Goal: Information Seeking & Learning: Understand process/instructions

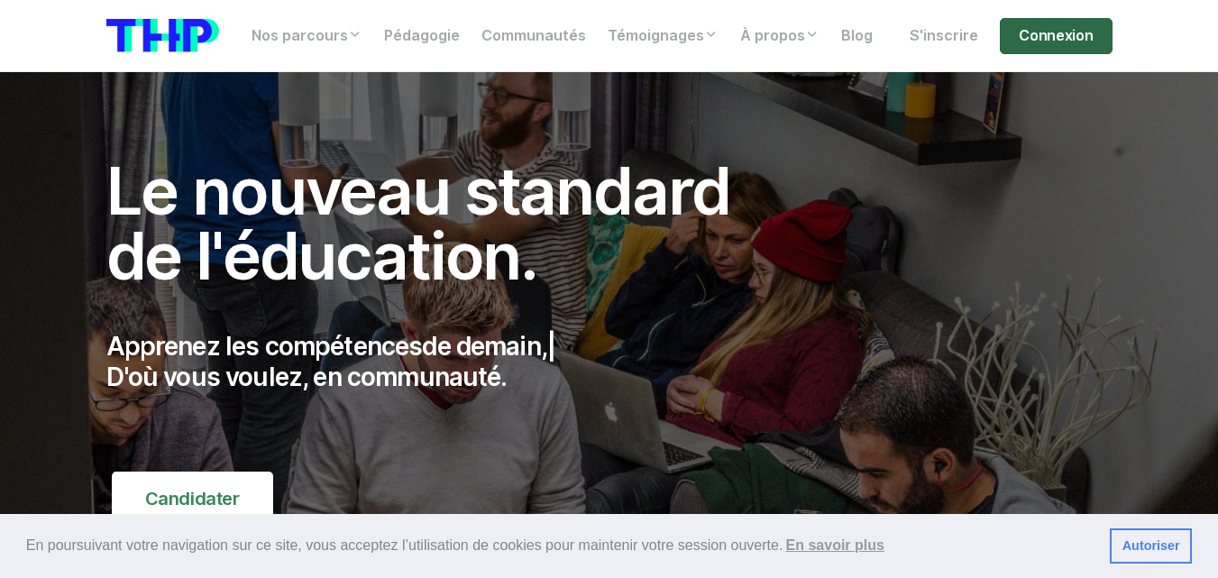
click at [1082, 29] on link "Connexion" at bounding box center [1056, 36] width 112 height 36
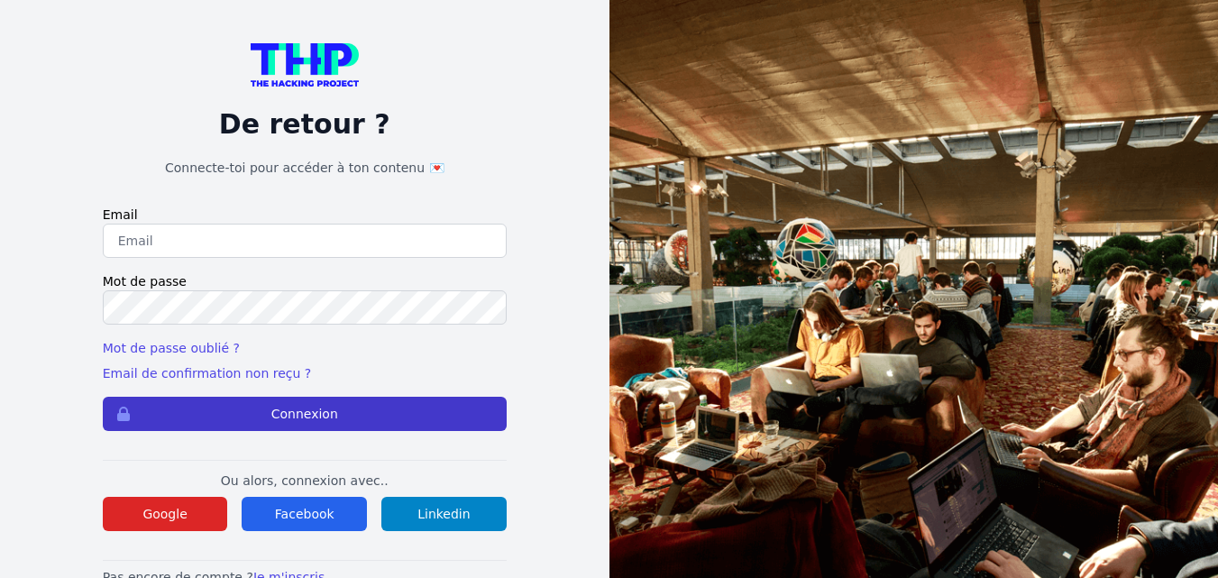
type input "[EMAIL_ADDRESS][DOMAIN_NAME]"
click at [291, 425] on button "Connexion" at bounding box center [305, 414] width 404 height 34
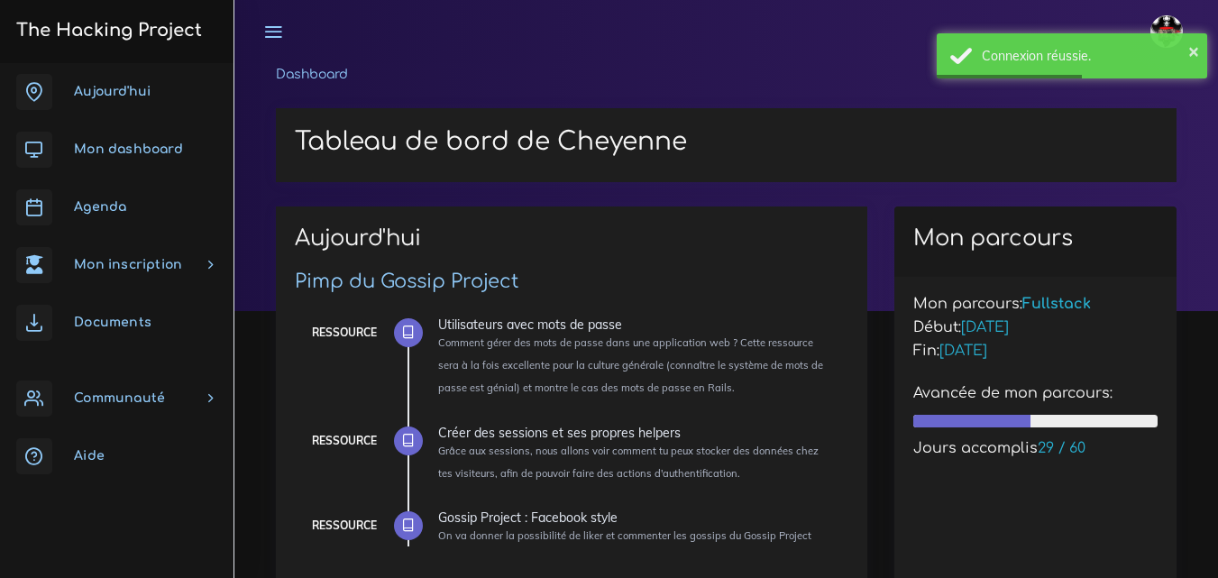
click at [87, 215] on link "Agenda" at bounding box center [116, 207] width 233 height 58
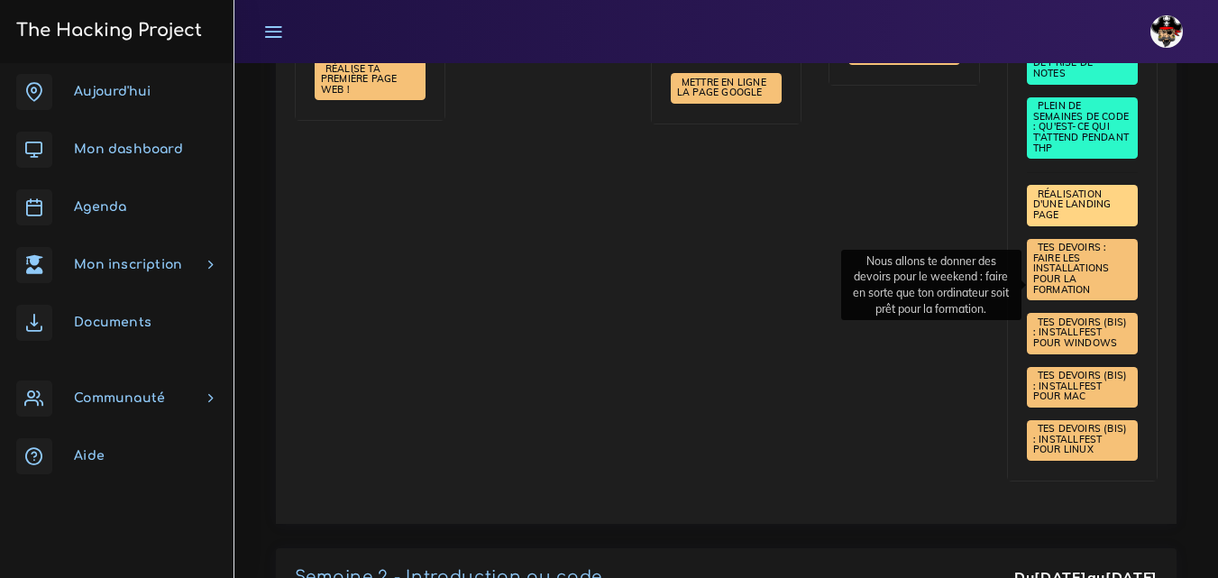
scroll to position [992, 0]
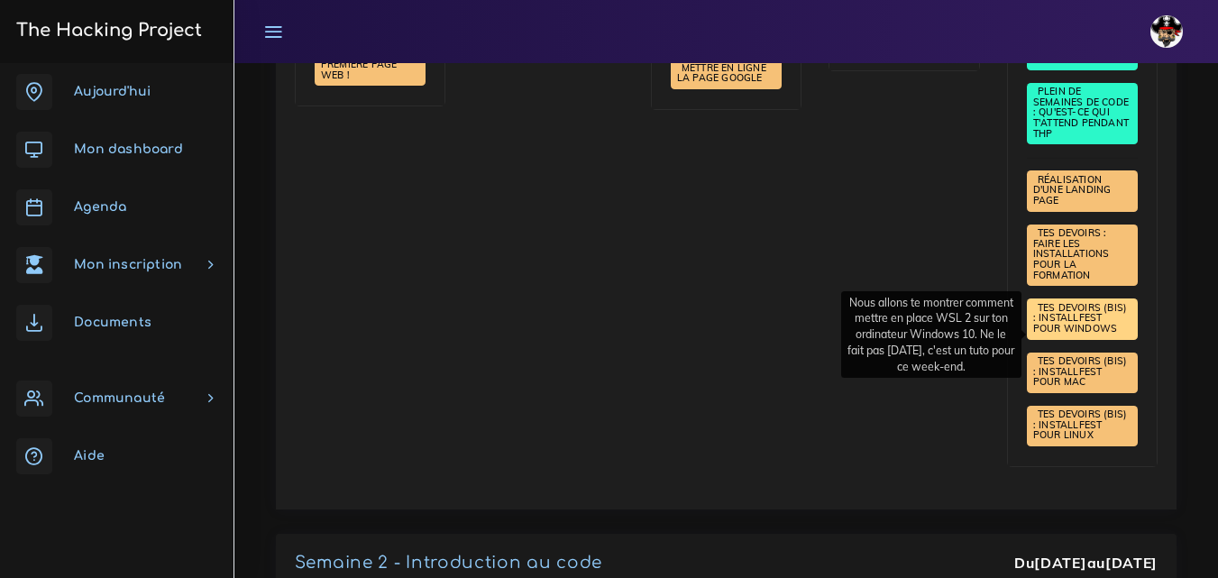
click at [1112, 329] on span "Tes devoirs (bis) : Installfest pour Windows" at bounding box center [1080, 317] width 95 height 33
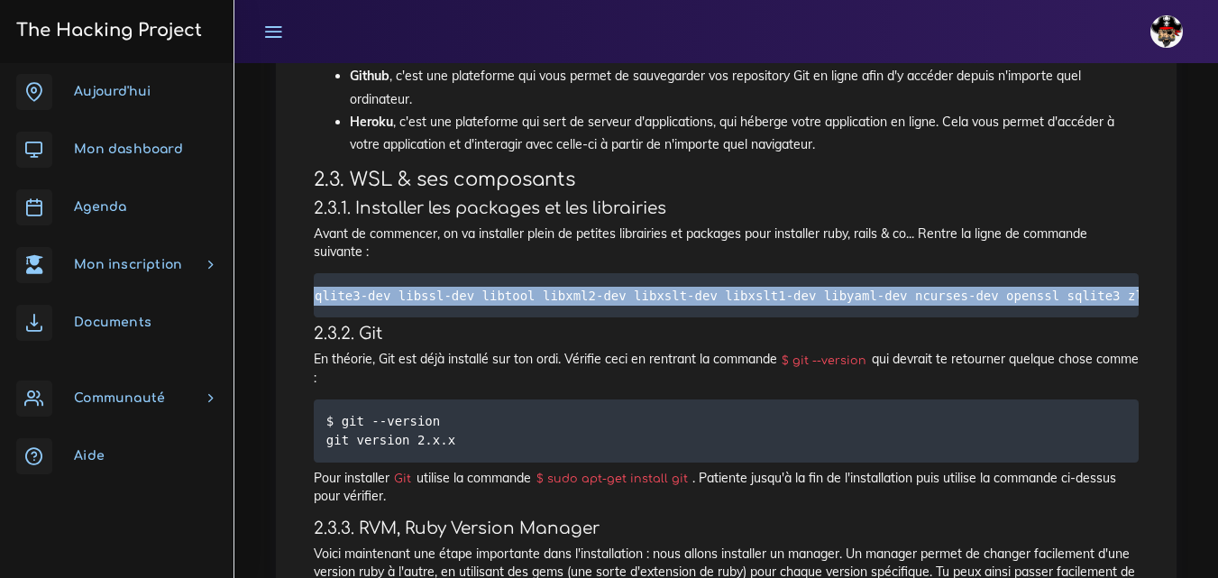
scroll to position [0, 1100]
drag, startPoint x: 339, startPoint y: 257, endPoint x: 1133, endPoint y: 237, distance: 794.4
click at [1133, 273] on pre "$ sudo apt-get install autoconf automake bison build-essential curl git-core li…" at bounding box center [726, 295] width 825 height 44
copy code "sudo apt-get install autoconf automake bison build-essential curl git-core liba…"
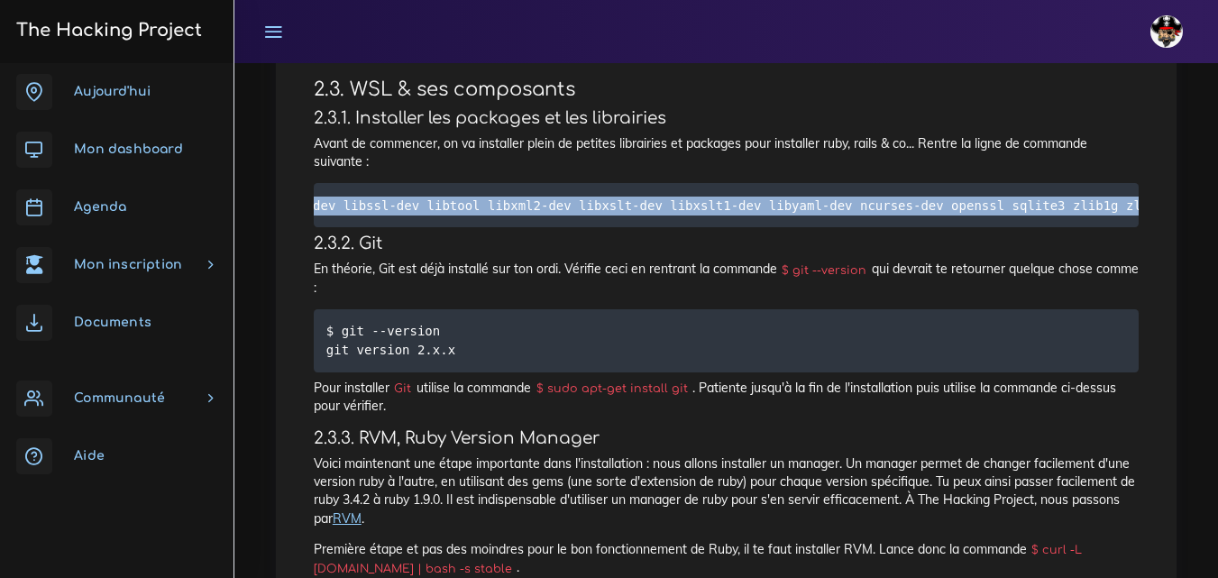
drag, startPoint x: 339, startPoint y: 164, endPoint x: 1160, endPoint y: 168, distance: 821.2
copy code "sudo apt-get install autoconf automake bison build-essential curl git-core liba…"
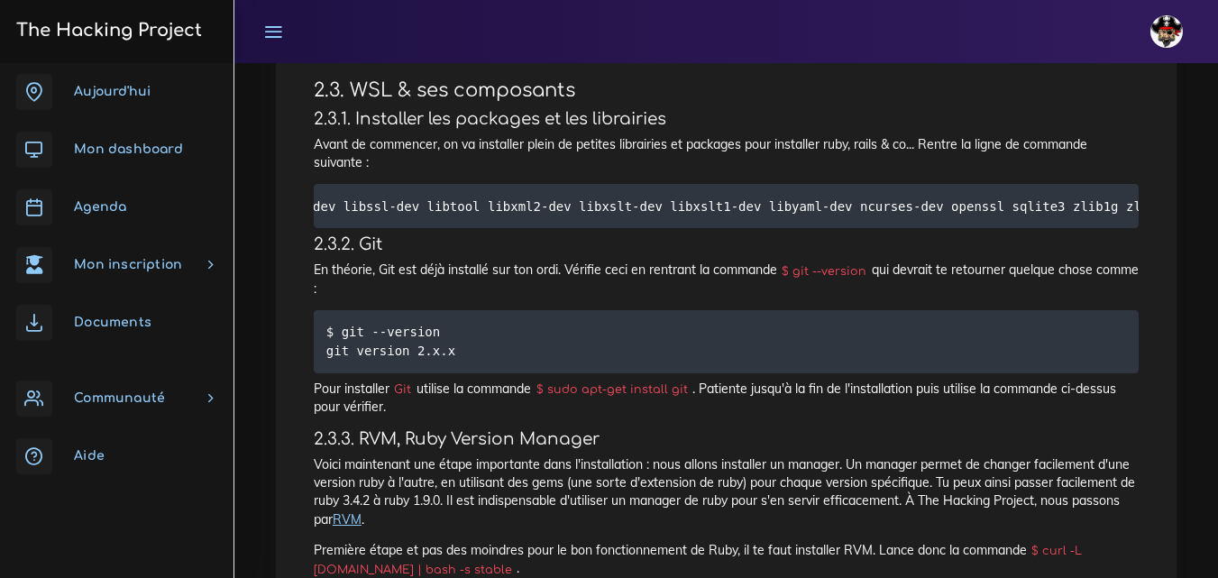
scroll to position [2975, 0]
drag, startPoint x: 436, startPoint y: 310, endPoint x: 340, endPoint y: 309, distance: 96.5
click at [340, 309] on pre "$ git --version git version 2.x.x" at bounding box center [726, 340] width 825 height 63
copy code "git --version"
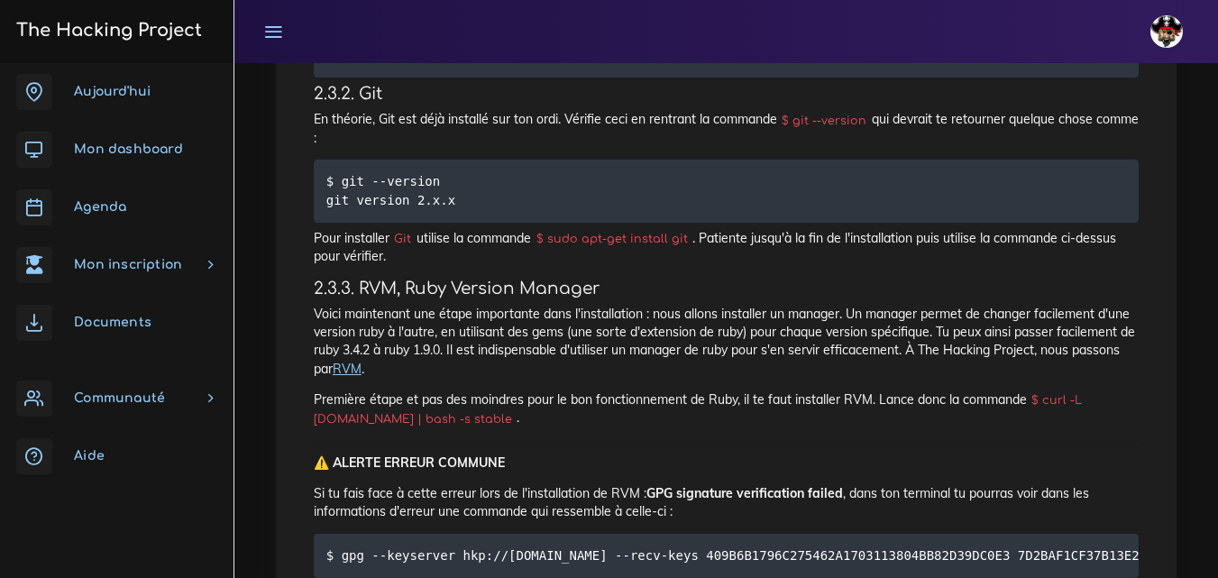
scroll to position [3155, 0]
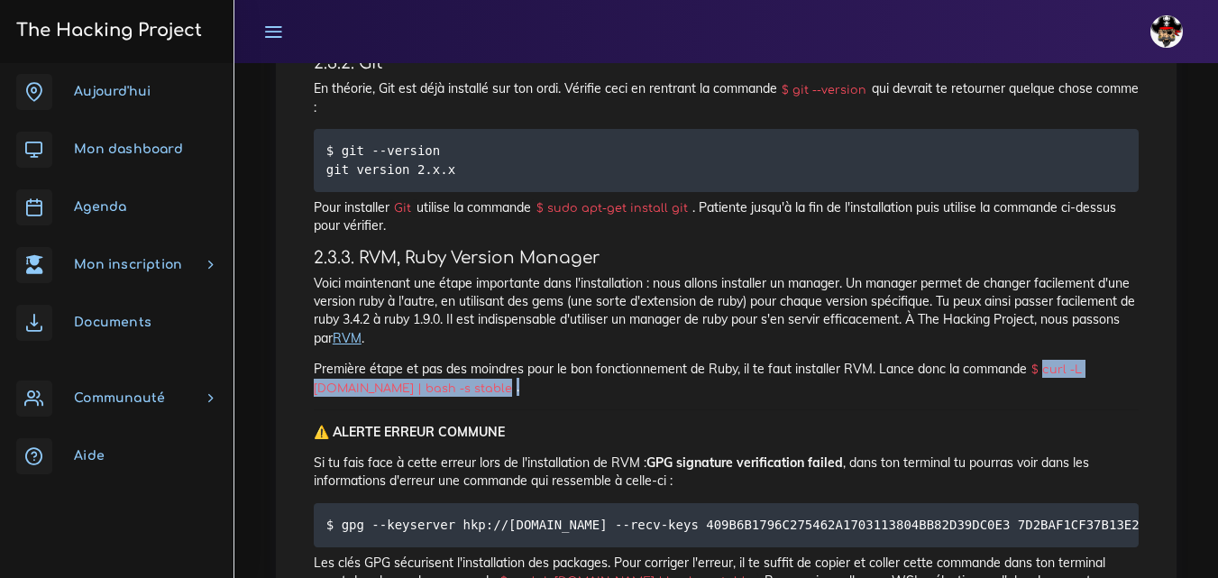
drag, startPoint x: 1042, startPoint y: 347, endPoint x: 1051, endPoint y: 359, distance: 14.8
click at [1051, 360] on p "Première étape et pas des moindres pour le bon fonctionnement de Ruby, il te fa…" at bounding box center [726, 378] width 825 height 37
drag, startPoint x: 1045, startPoint y: 343, endPoint x: 463, endPoint y: 366, distance: 581.9
click at [463, 366] on code "$ curl -L [DOMAIN_NAME] | bash -s stable" at bounding box center [698, 379] width 769 height 36
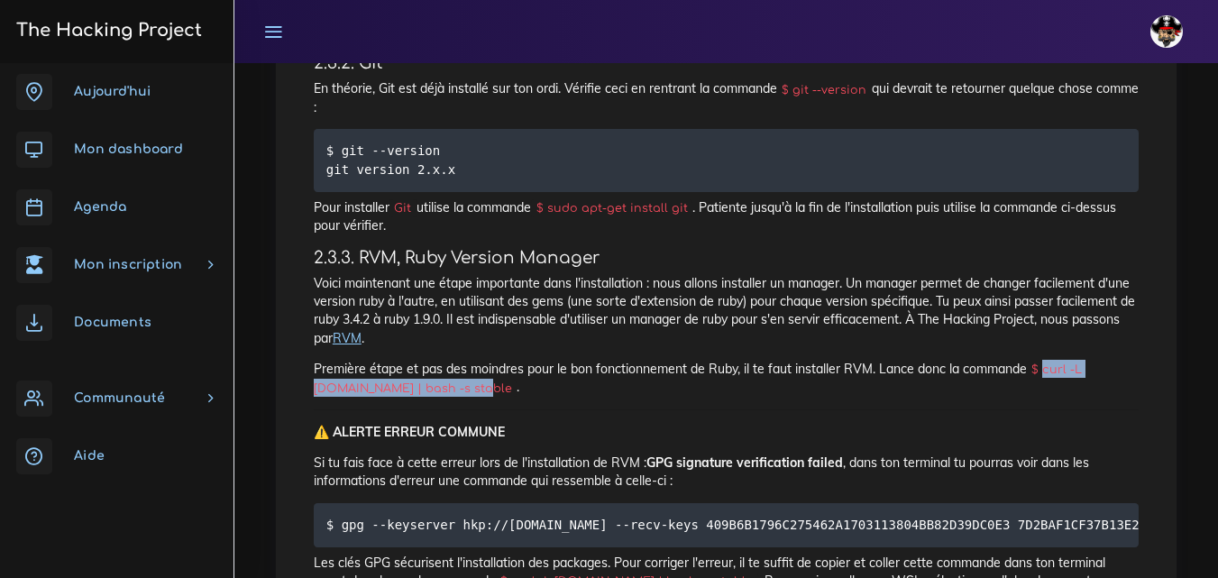
copy code "curl -L [DOMAIN_NAME] | bash -s stable"
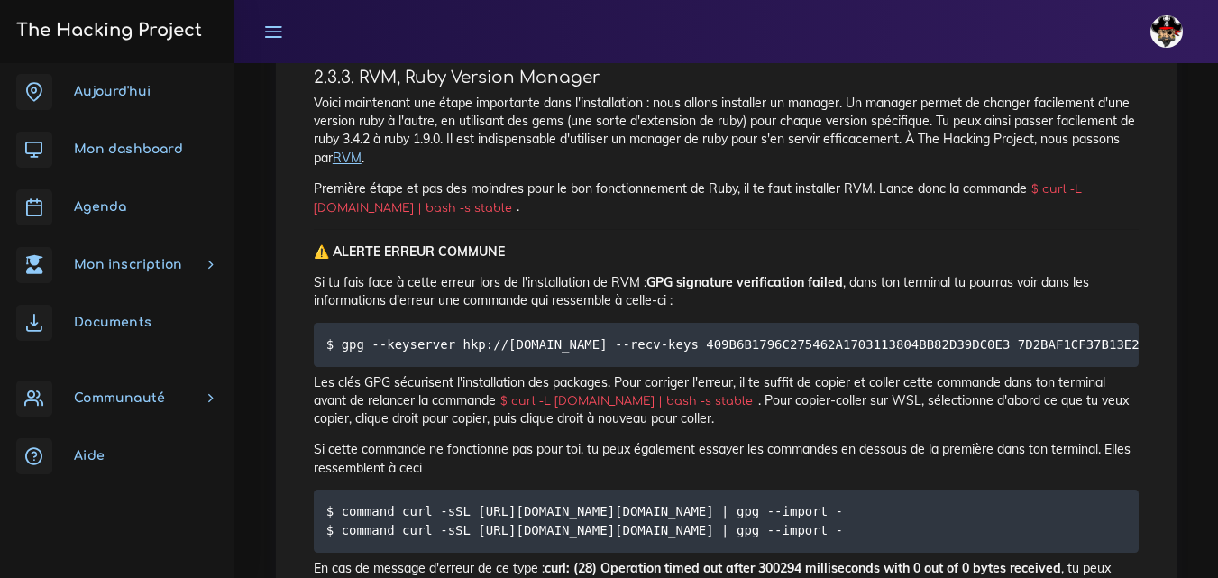
scroll to position [3425, 0]
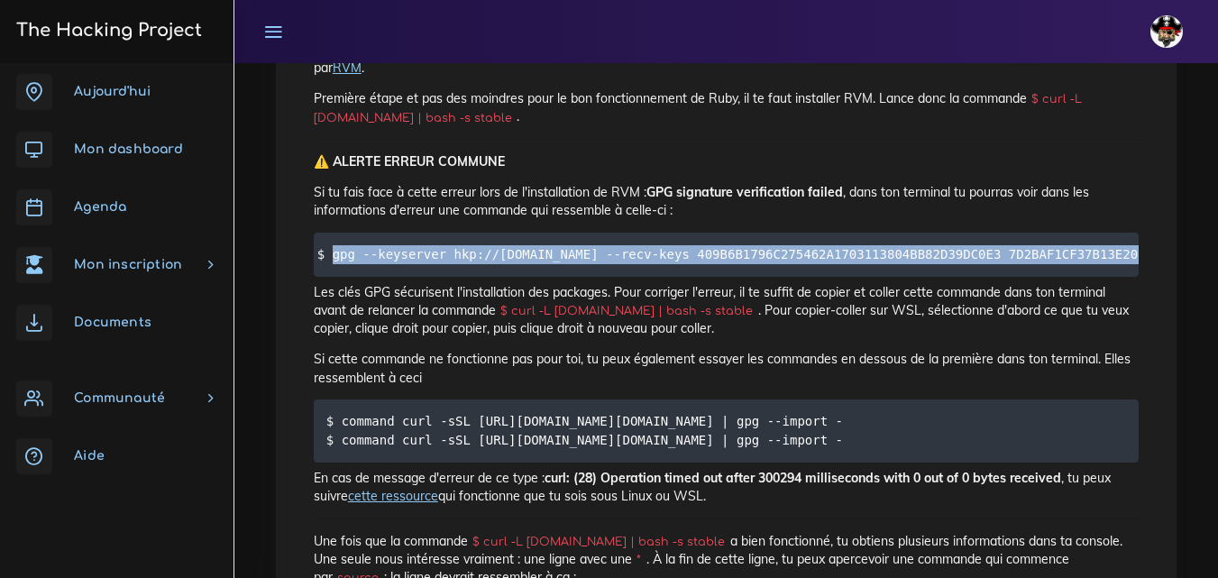
scroll to position [0, 163]
drag, startPoint x: 334, startPoint y: 229, endPoint x: 1230, endPoint y: 248, distance: 897.1
copy code "gpg --keyserver hkp://[DOMAIN_NAME] --recv-keys 409B6B1796C275462A1703113804BB8…"
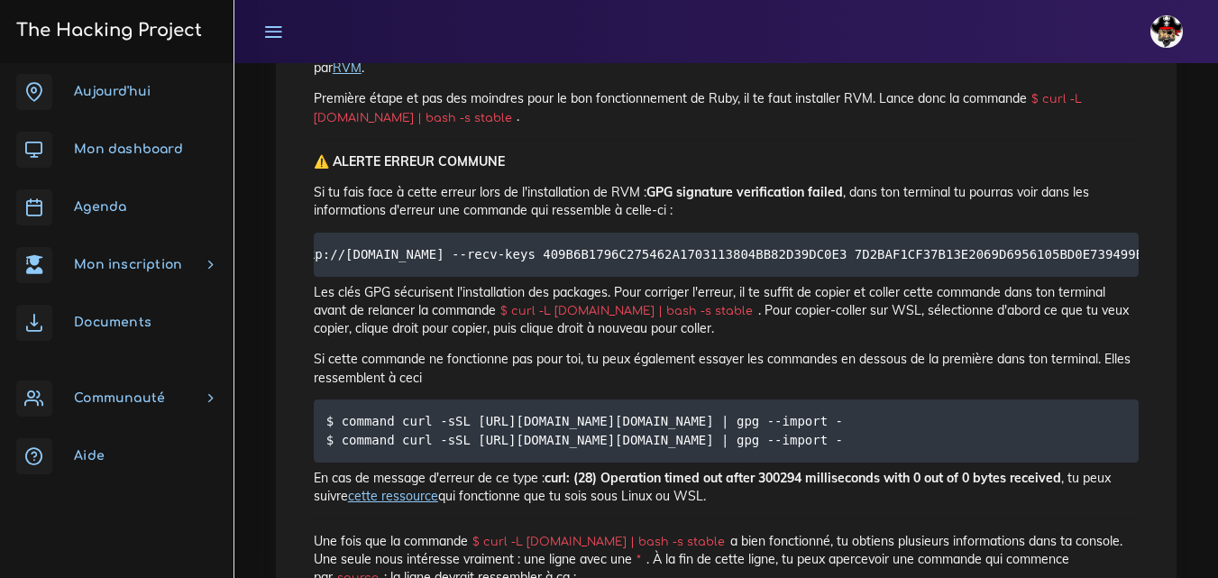
drag, startPoint x: 296, startPoint y: 512, endPoint x: 350, endPoint y: 435, distance: 93.8
drag, startPoint x: 517, startPoint y: 300, endPoint x: 707, endPoint y: 298, distance: 190.2
click at [707, 302] on code "$ curl -L [DOMAIN_NAME] | bash -s stable" at bounding box center [627, 311] width 262 height 18
copy code "curl -L [DOMAIN_NAME] | bash -s stable"
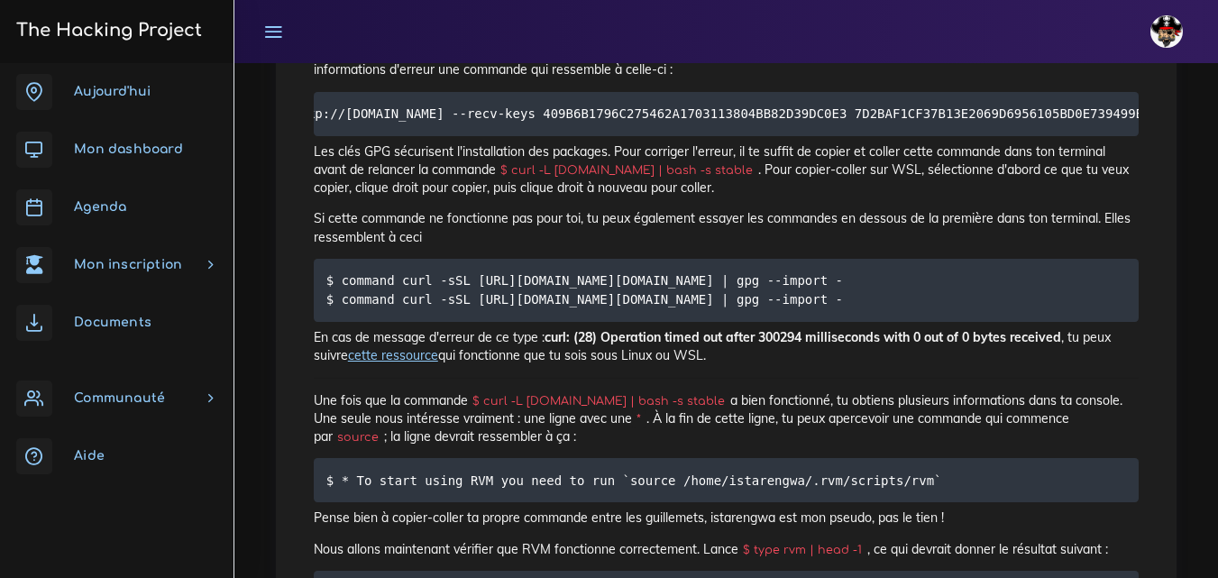
scroll to position [3606, 0]
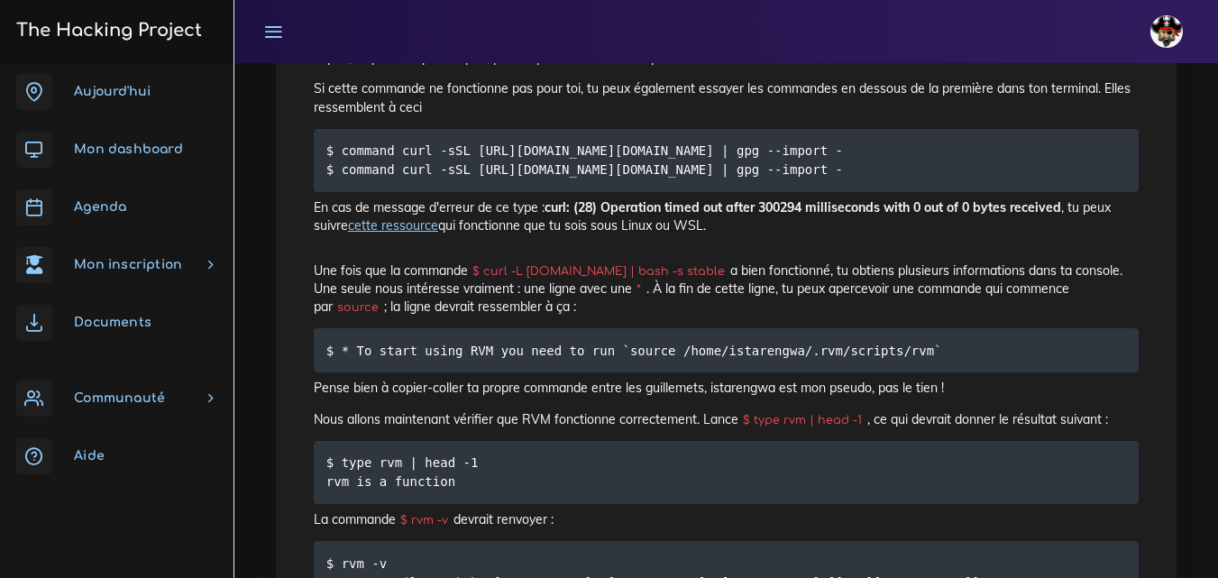
drag, startPoint x: 860, startPoint y: 408, endPoint x: 756, endPoint y: 410, distance: 103.7
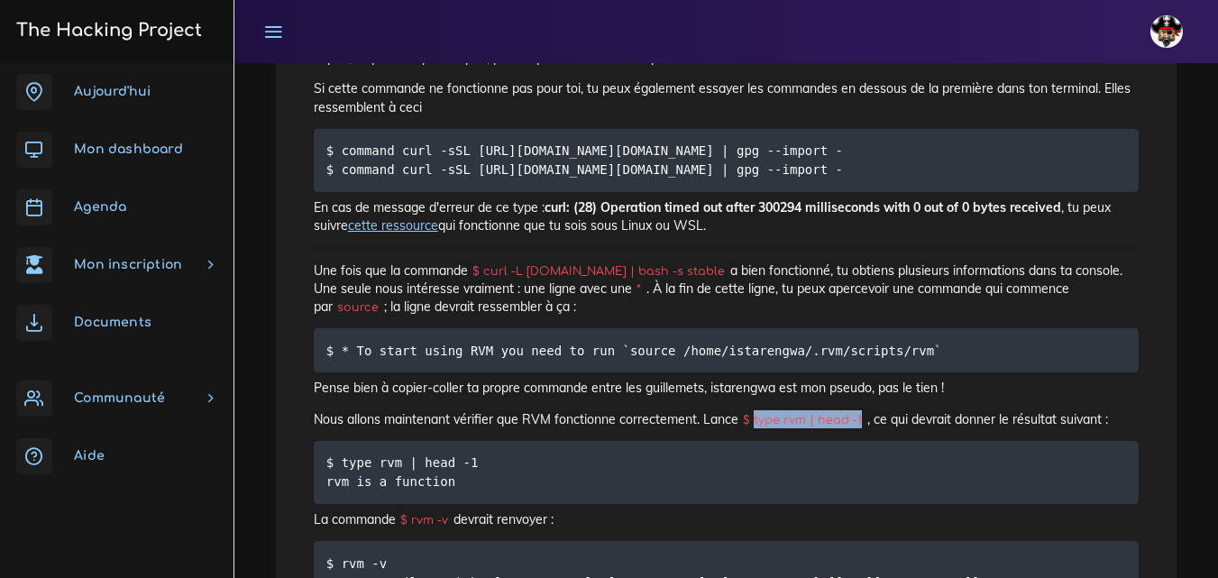
click at [756, 411] on code "$ type rvm | head -1" at bounding box center [802, 420] width 129 height 18
copy code "type rvm | head -1"
drag, startPoint x: 755, startPoint y: 406, endPoint x: 860, endPoint y: 407, distance: 104.6
click at [860, 411] on code "$ type rvm | head -1" at bounding box center [802, 420] width 129 height 18
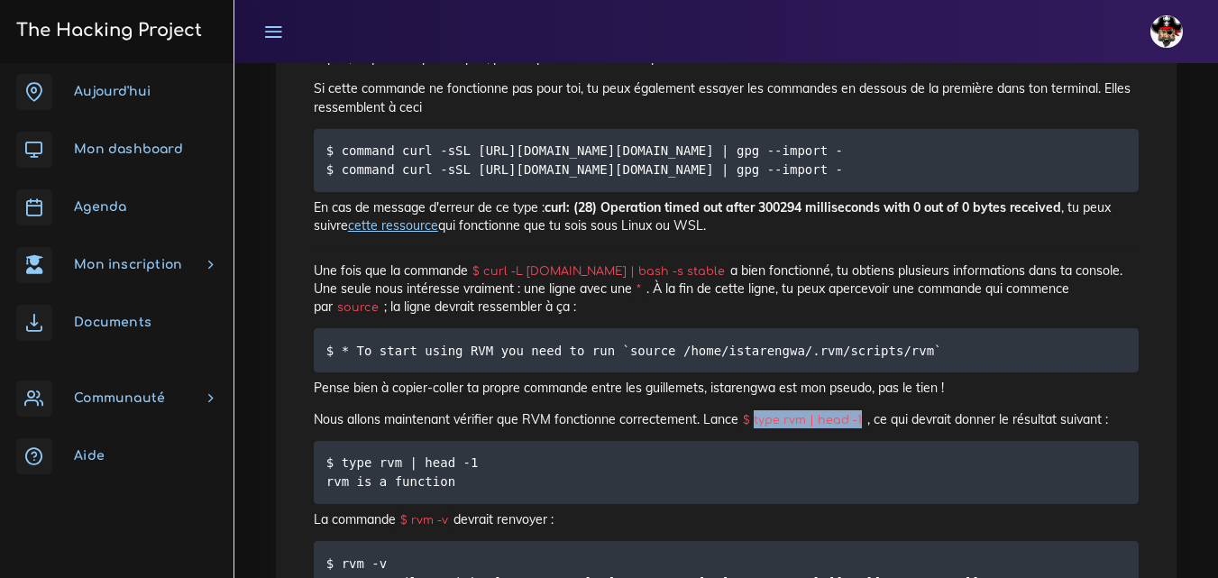
copy code "type rvm | head -1"
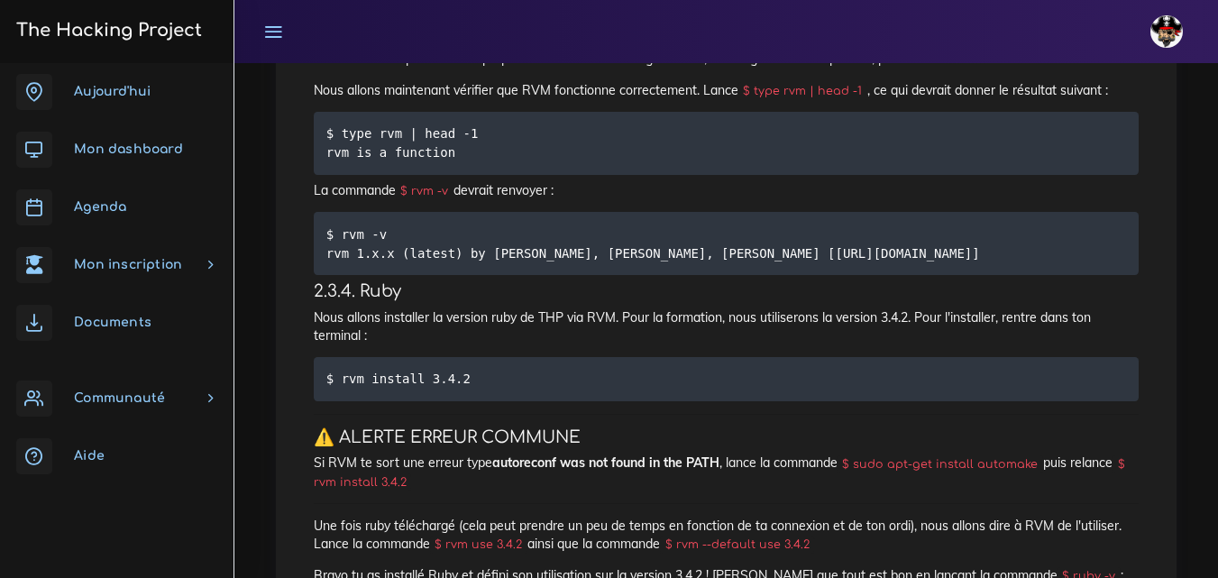
scroll to position [4056, 0]
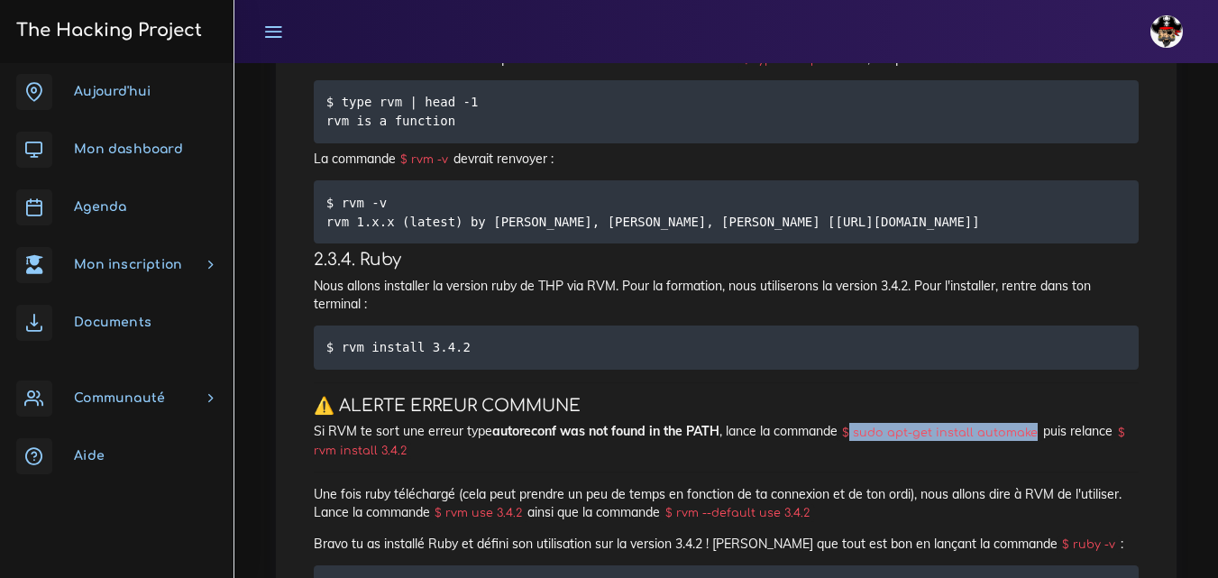
drag, startPoint x: 857, startPoint y: 422, endPoint x: 1041, endPoint y: 424, distance: 183.9
click at [1041, 424] on code "$ sudo apt-get install automake" at bounding box center [940, 433] width 206 height 18
copy code "sudo apt-get install automake"
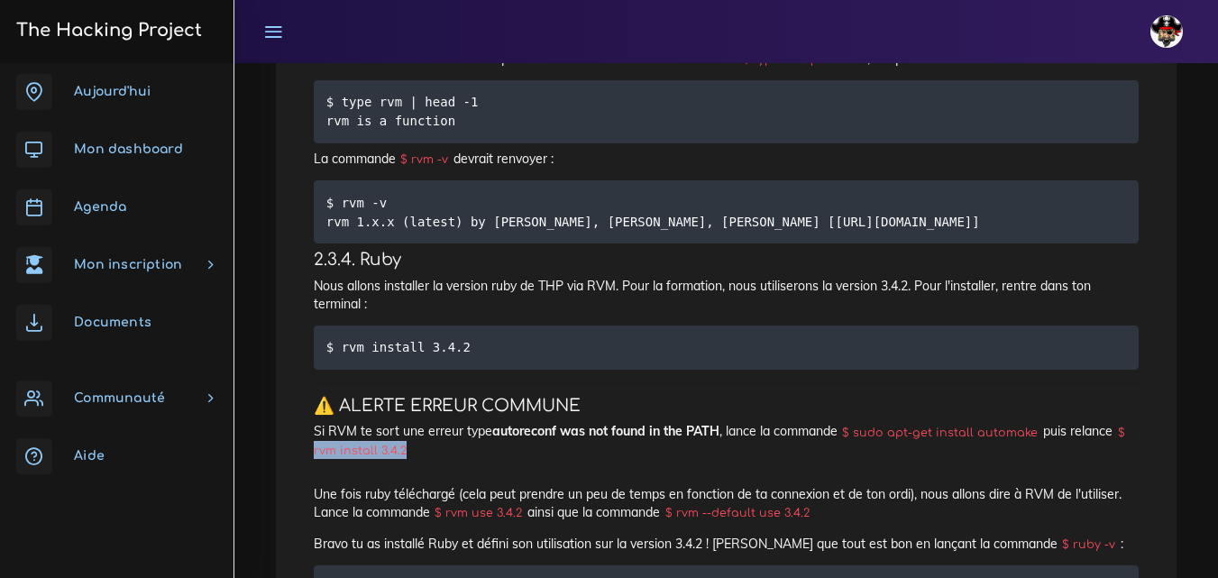
drag, startPoint x: 333, startPoint y: 436, endPoint x: 407, endPoint y: 435, distance: 73.9
copy code "rvm install 3.4.2"
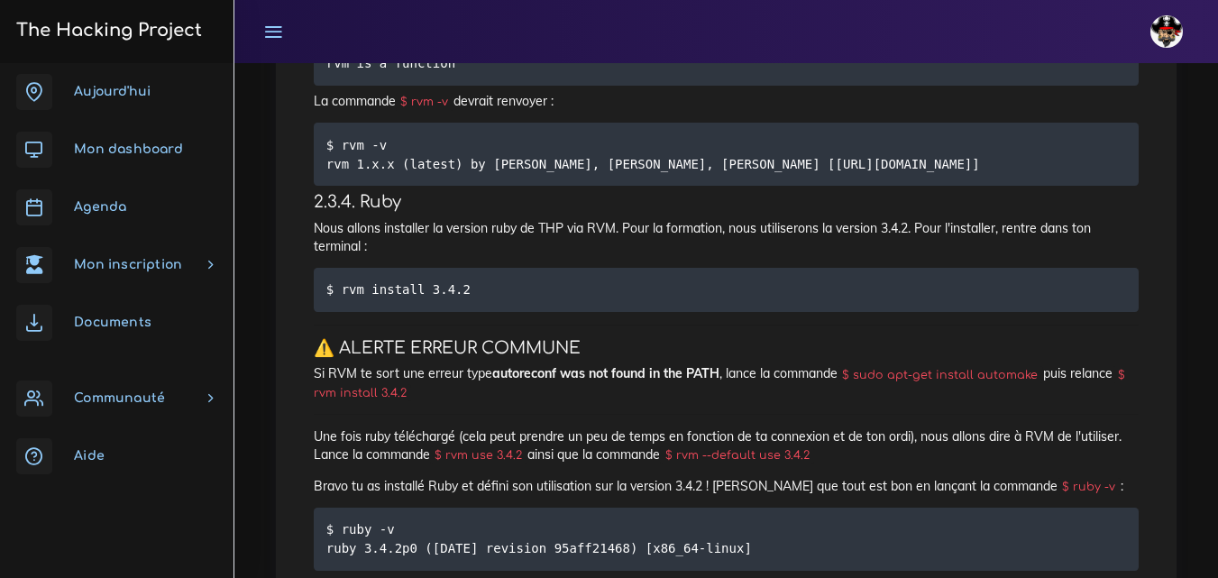
scroll to position [4147, 0]
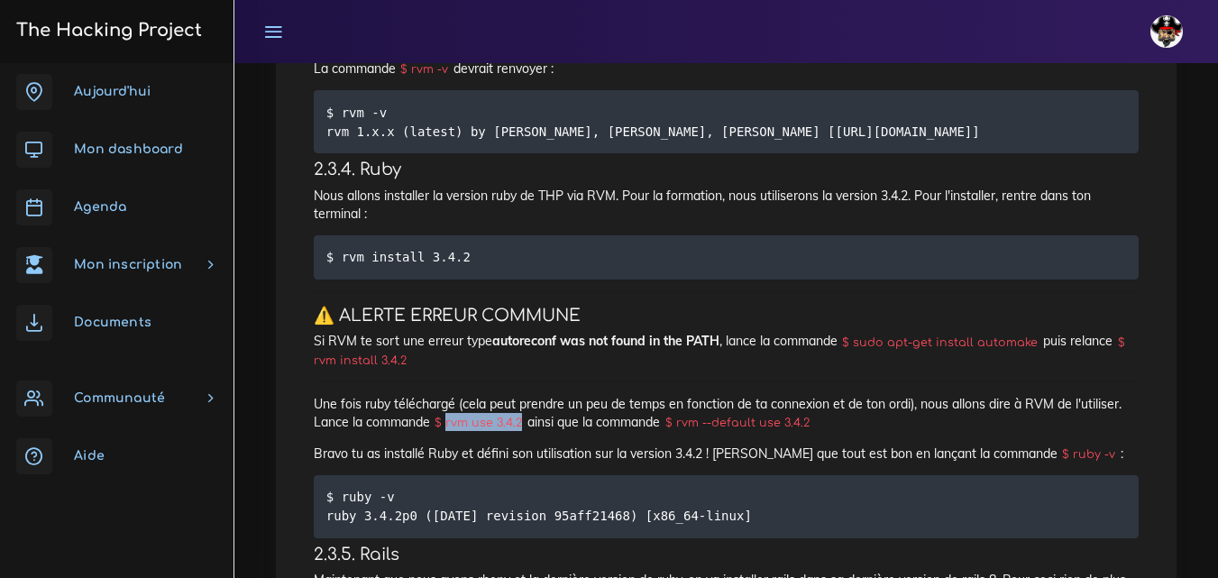
drag, startPoint x: 451, startPoint y: 414, endPoint x: 524, endPoint y: 418, distance: 73.2
click at [524, 418] on code "$ rvm use 3.4.2" at bounding box center [478, 423] width 97 height 18
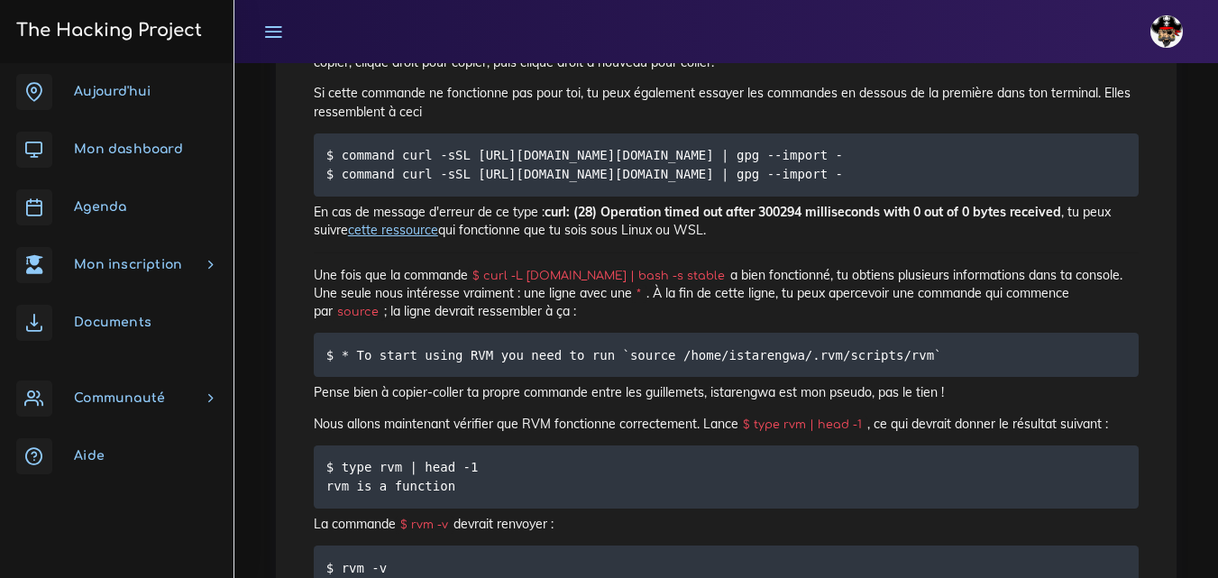
scroll to position [3696, 0]
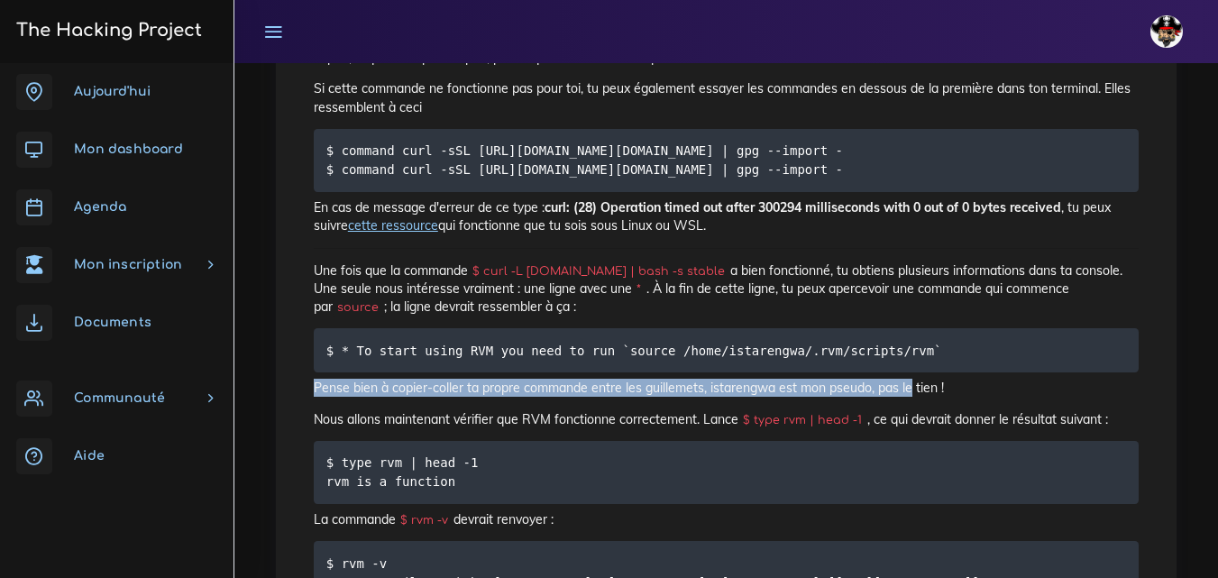
drag, startPoint x: 900, startPoint y: 335, endPoint x: 911, endPoint y: 365, distance: 32.0
click at [914, 341] on pre "$ * To start using RVM you need to run `source /home/istarengwa/.rvm/scripts/rv…" at bounding box center [726, 350] width 825 height 44
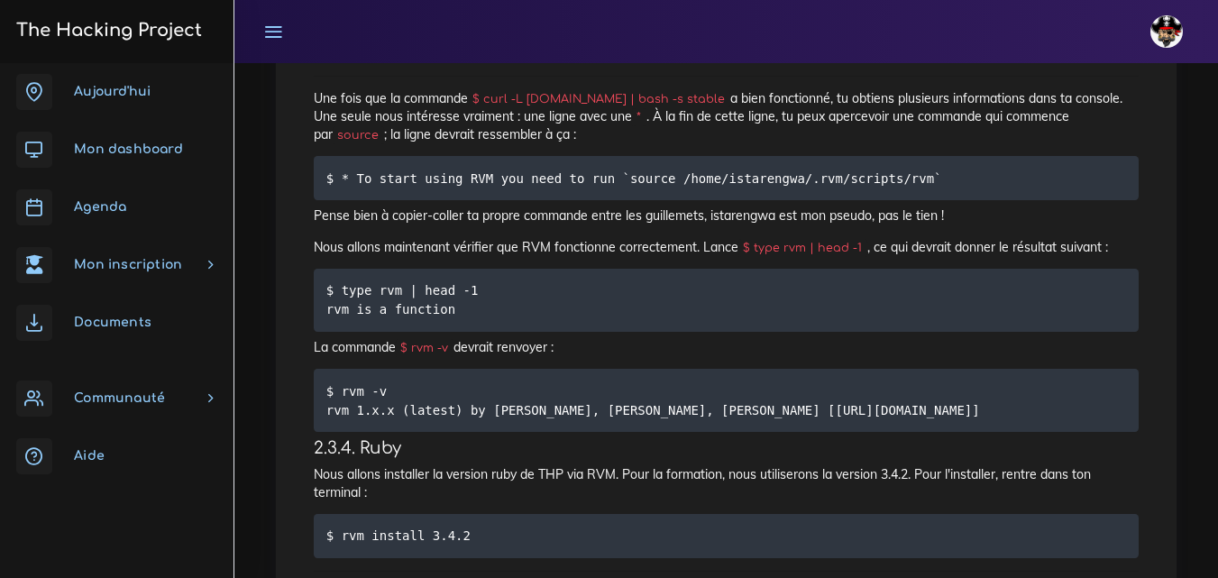
scroll to position [3876, 0]
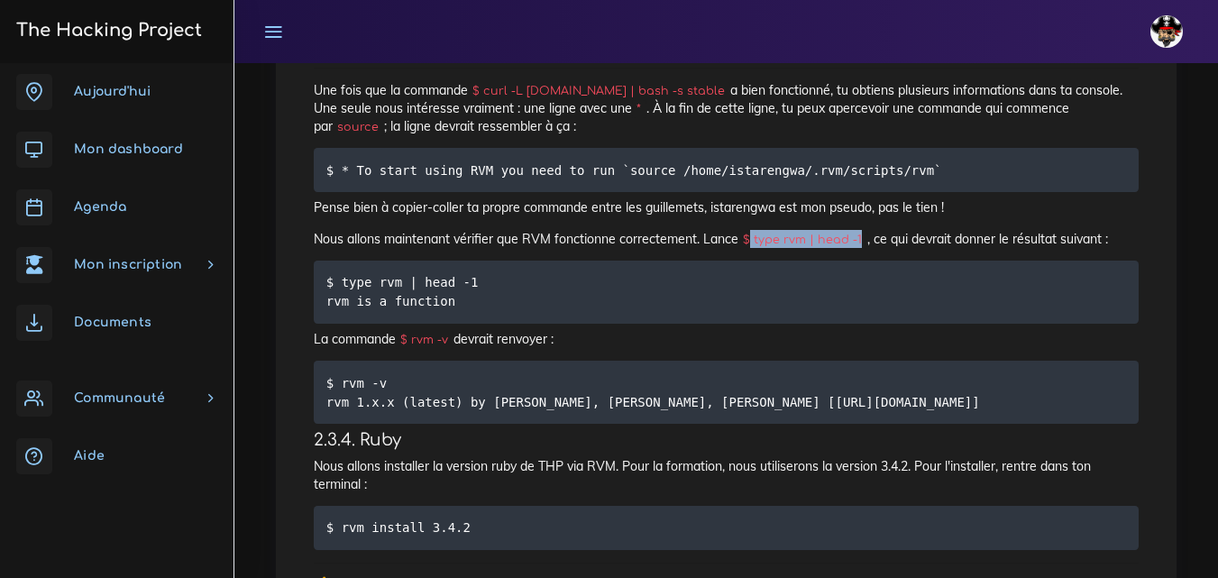
drag, startPoint x: 754, startPoint y: 231, endPoint x: 859, endPoint y: 228, distance: 105.5
click at [859, 231] on code "$ type rvm | head -1" at bounding box center [802, 240] width 129 height 18
drag, startPoint x: 338, startPoint y: 517, endPoint x: 471, endPoint y: 519, distance: 133.4
click at [471, 519] on pre "$ rvm install 3.4.2" at bounding box center [726, 528] width 825 height 44
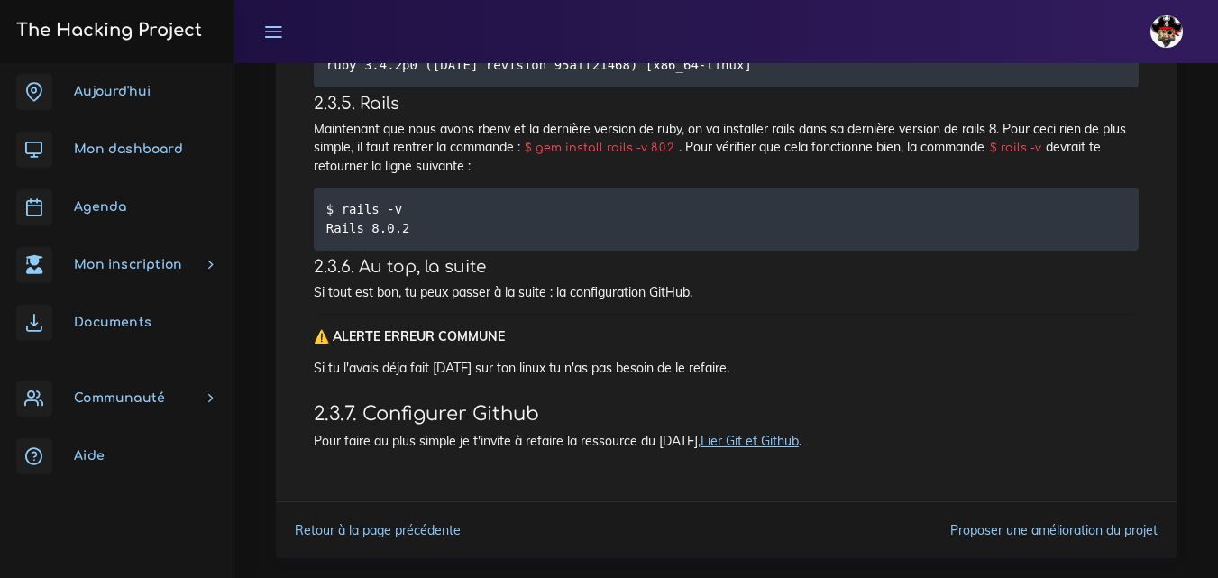
scroll to position [4619, 0]
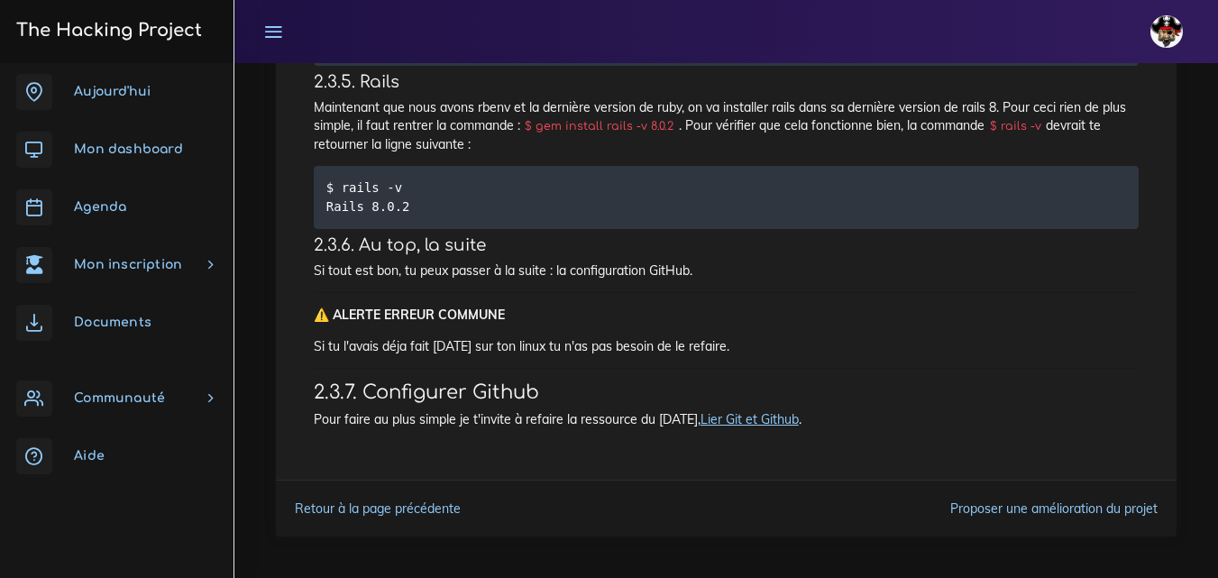
click at [729, 411] on link "Lier Git et Github" at bounding box center [749, 419] width 98 height 16
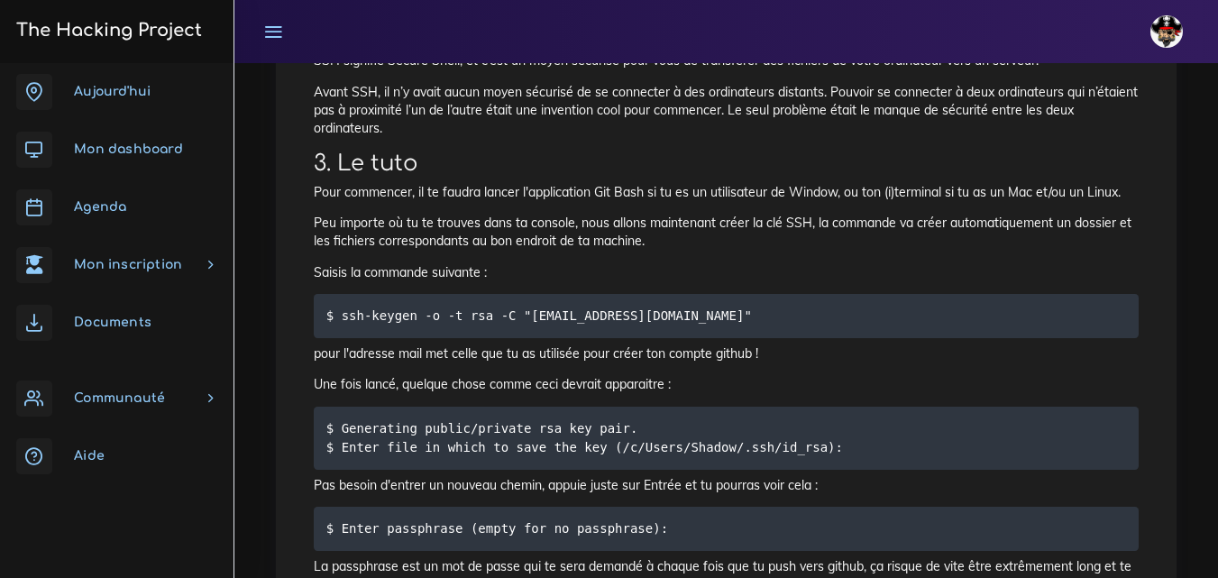
scroll to position [451, 0]
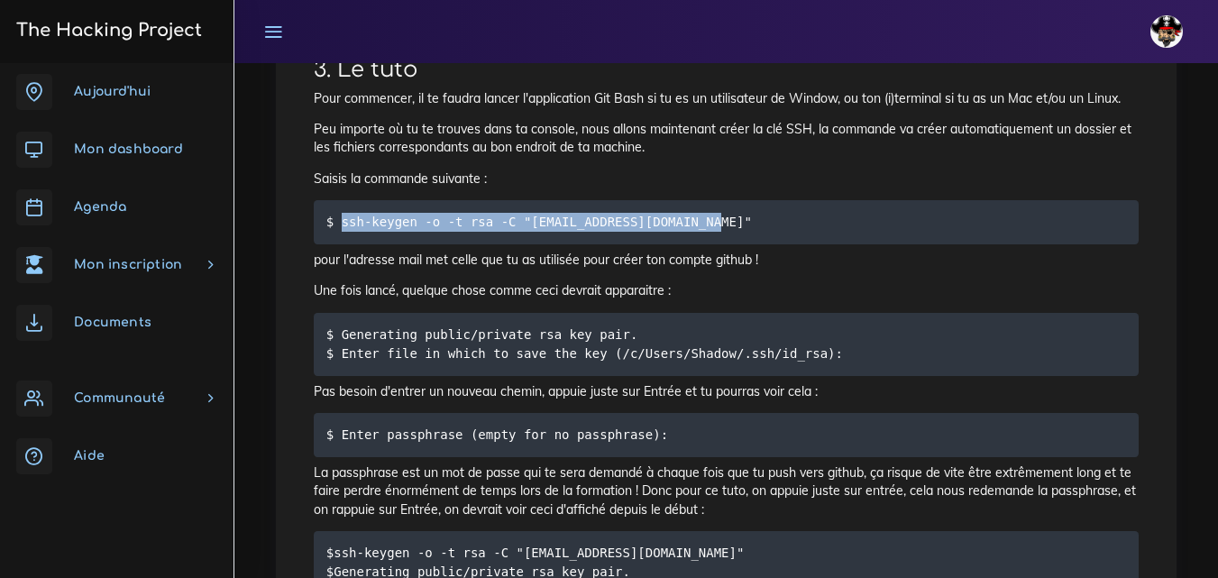
drag, startPoint x: 690, startPoint y: 222, endPoint x: 343, endPoint y: 224, distance: 348.0
click at [343, 224] on code "$ ssh-keygen -o -t rsa -C "tonadressemail@gmail.com"" at bounding box center [541, 222] width 431 height 20
copy code "ssh-keygen -o -t rsa -C "tonadressemail@gmail.com""
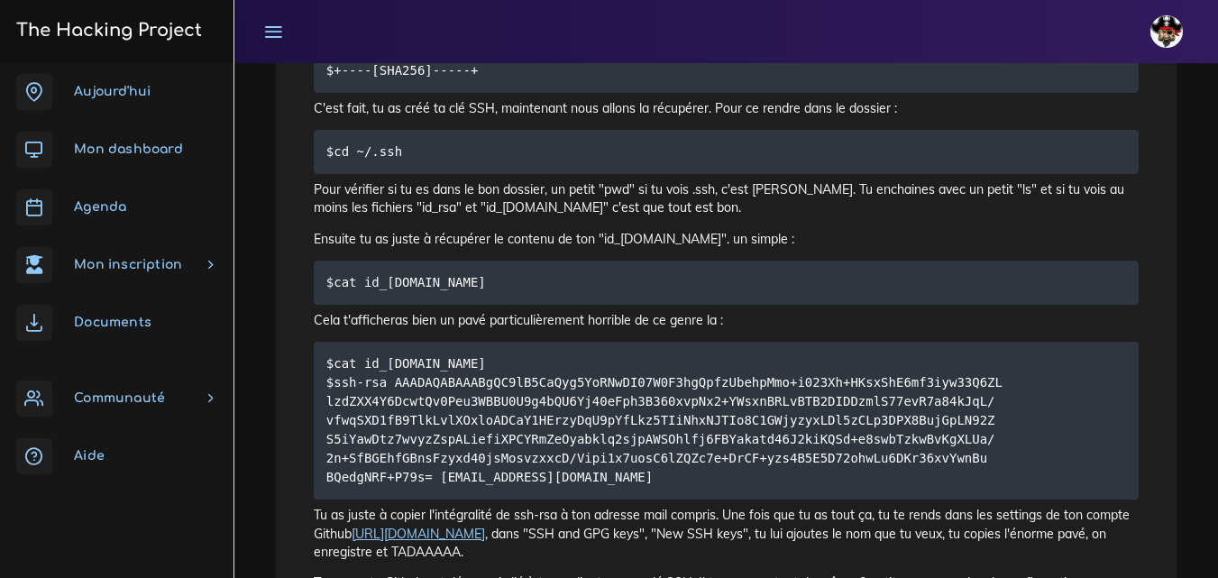
scroll to position [1352, 0]
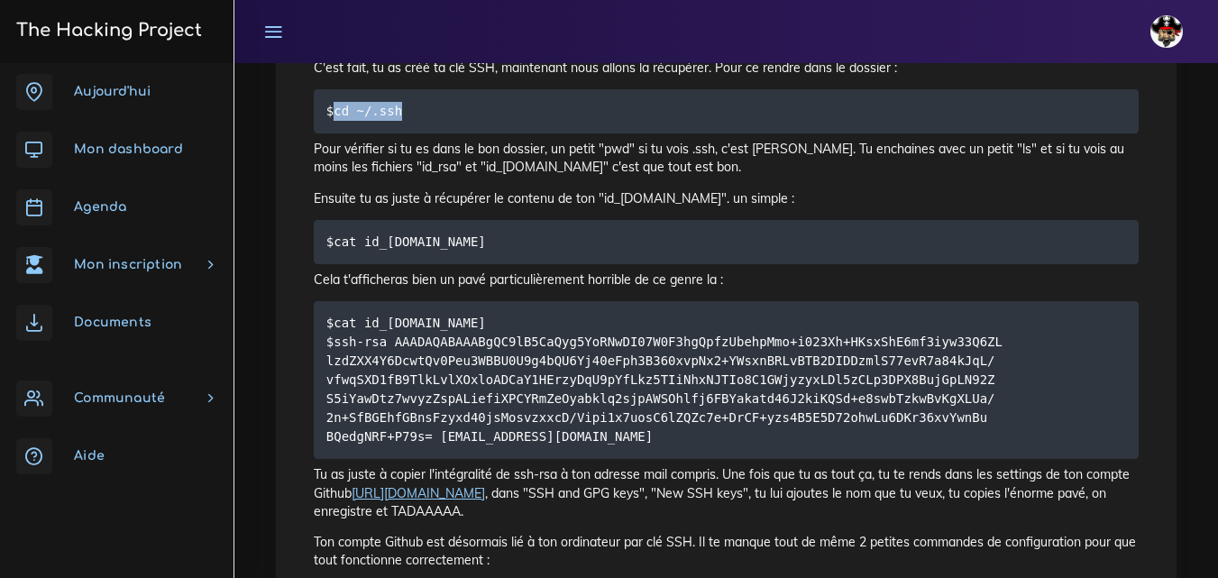
drag, startPoint x: 403, startPoint y: 107, endPoint x: 334, endPoint y: 111, distance: 68.6
click at [334, 111] on pre "$cd ~/.ssh" at bounding box center [726, 111] width 825 height 44
copy code "cd ~/.ssh"
drag, startPoint x: 434, startPoint y: 242, endPoint x: 334, endPoint y: 229, distance: 100.0
click at [334, 229] on pre "$cat id_rsa.pub" at bounding box center [726, 242] width 825 height 44
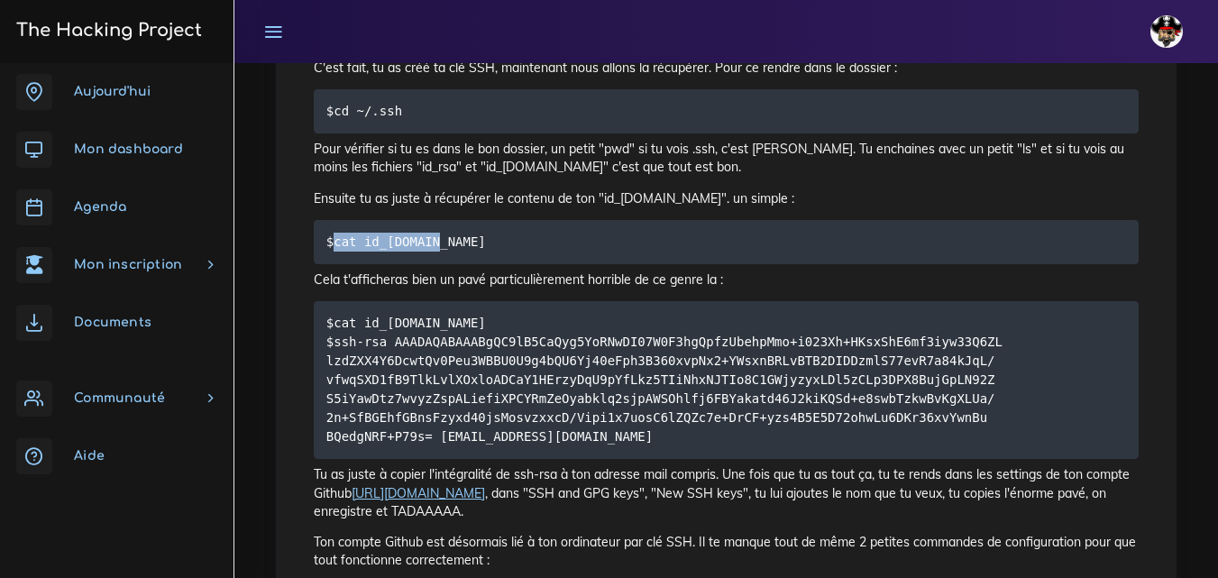
copy code "cat id_rsa.pub"
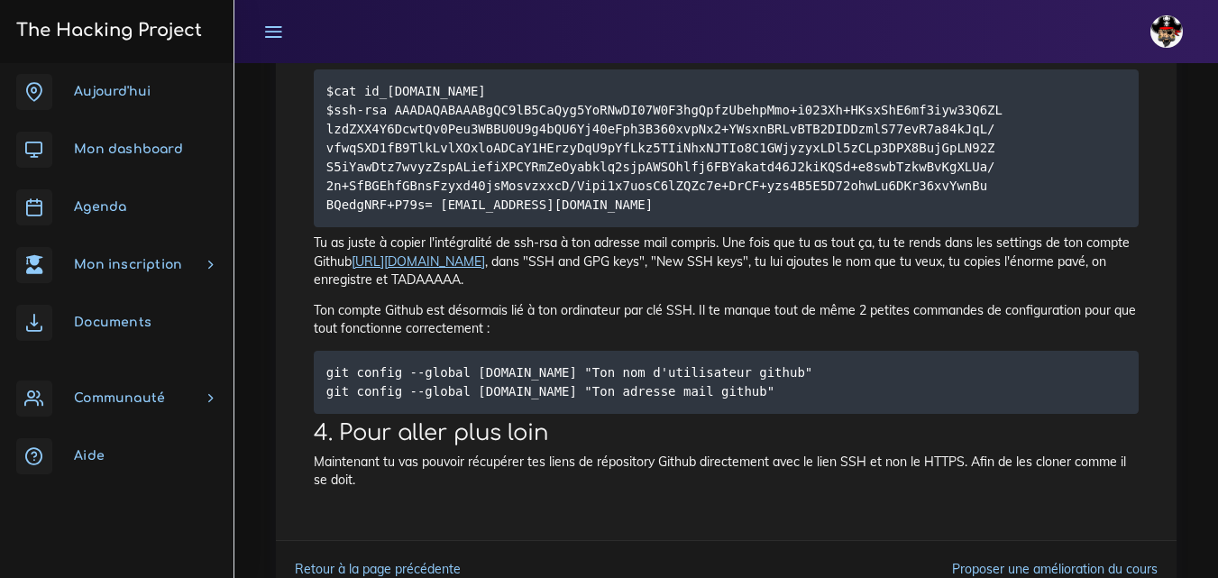
scroll to position [1623, 0]
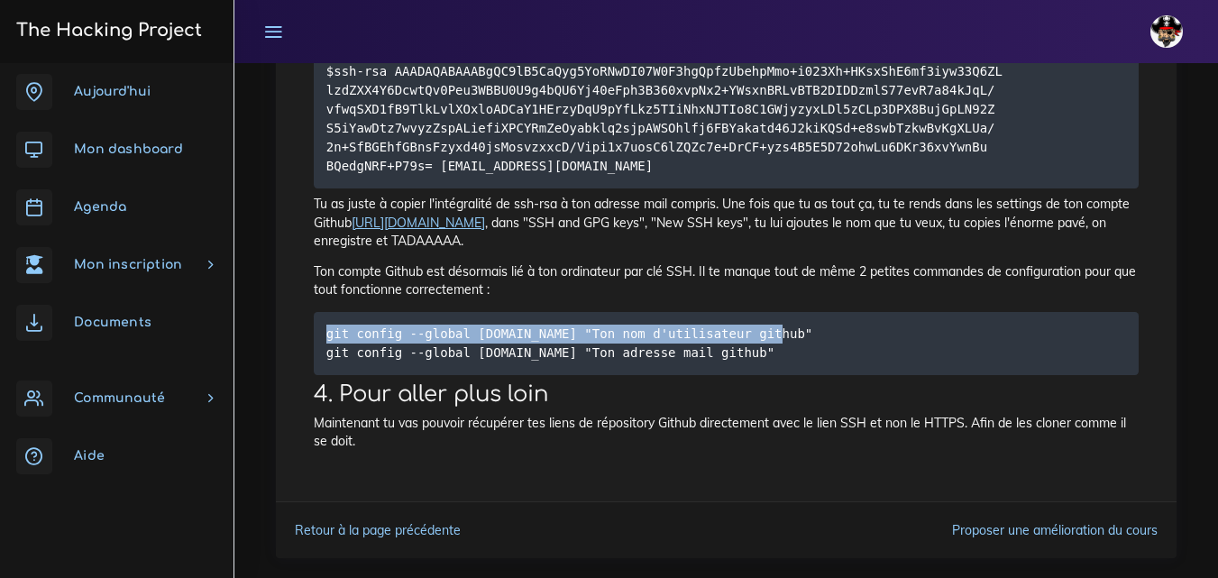
drag, startPoint x: 744, startPoint y: 330, endPoint x: 301, endPoint y: 332, distance: 442.6
copy code "git config --global user.name "Ton nom d'utilisateur github""
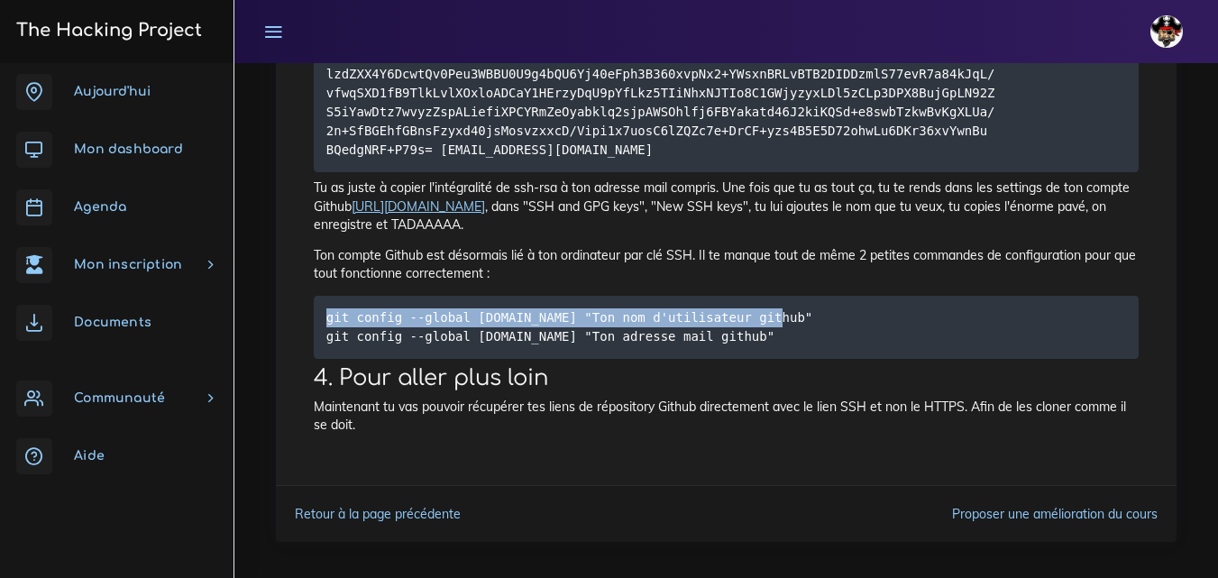
scroll to position [1654, 0]
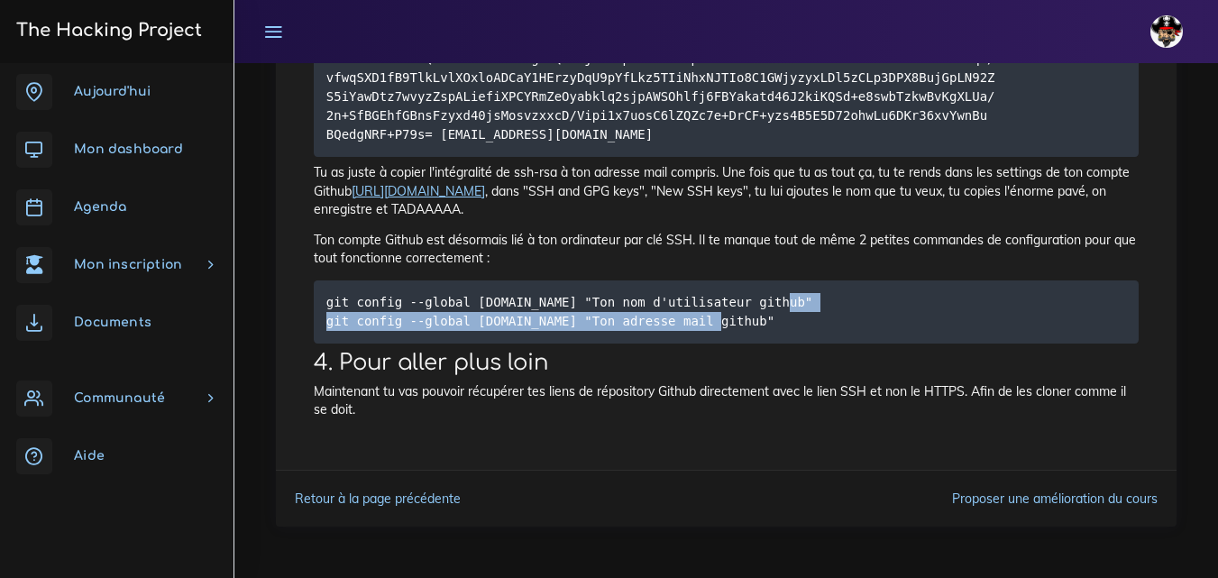
drag, startPoint x: 736, startPoint y: 317, endPoint x: 311, endPoint y: 325, distance: 424.7
copy code "git config --global user.email "Ton adresse mail github""
